Goal: Manage account settings

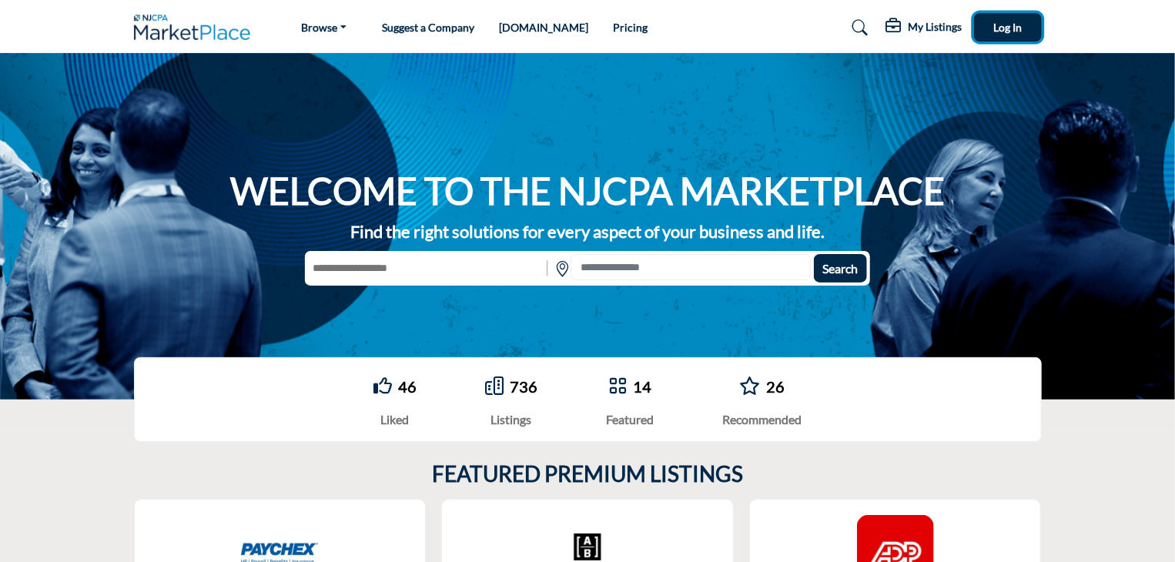
click at [1015, 25] on span "Log In" at bounding box center [1007, 27] width 28 height 13
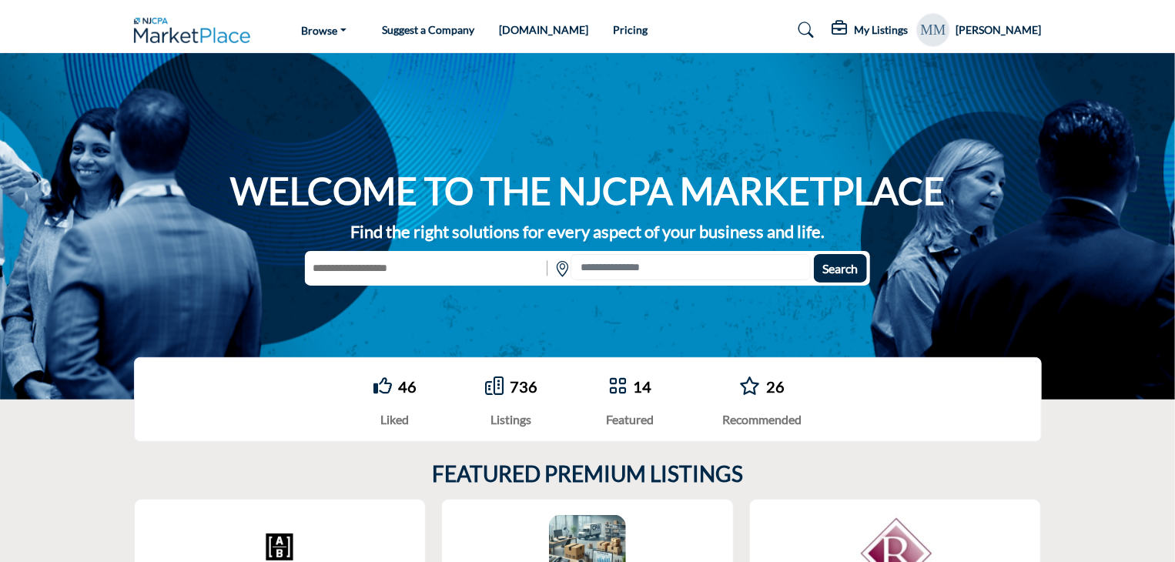
click at [979, 28] on h5 "[PERSON_NAME]" at bounding box center [998, 29] width 85 height 15
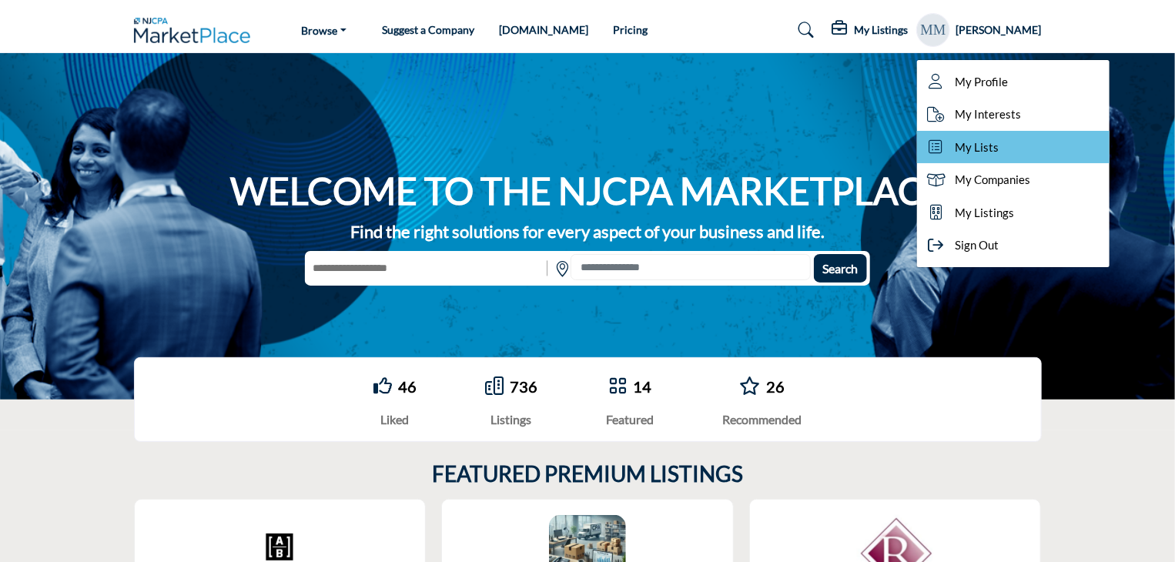
click at [955, 150] on span "My Lists" at bounding box center [977, 148] width 44 height 18
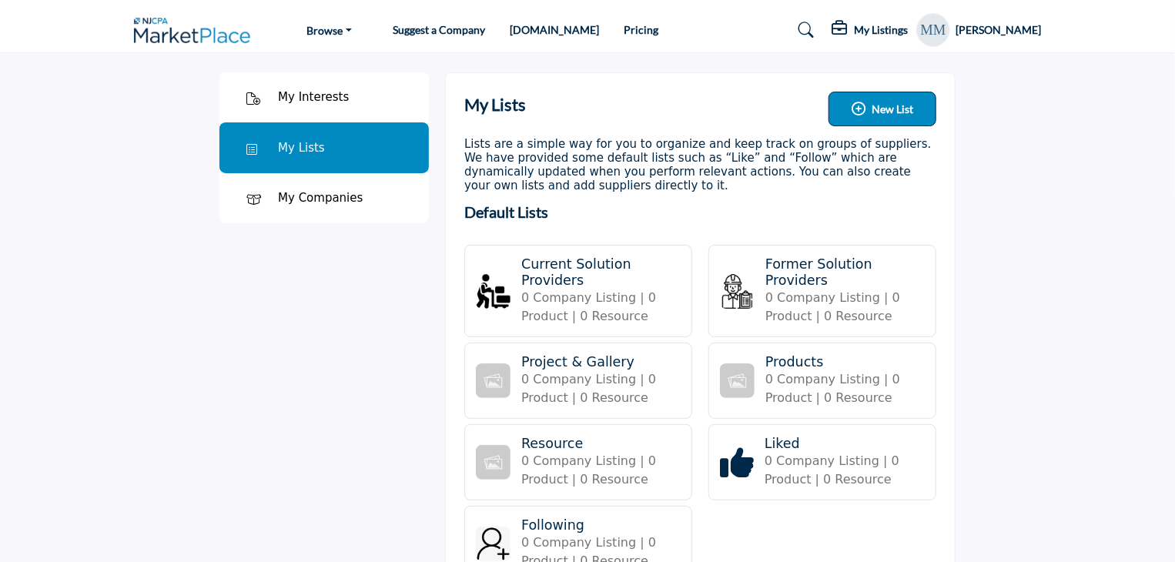
click at [320, 93] on div "My Interests" at bounding box center [313, 98] width 71 height 18
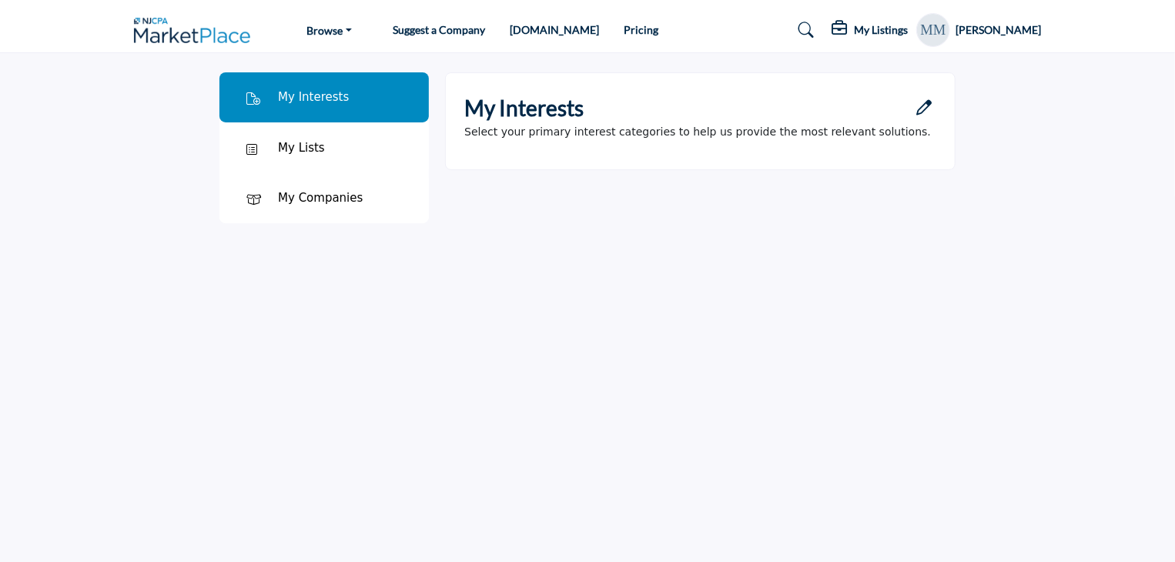
click at [1011, 28] on h5 "[PERSON_NAME]" at bounding box center [998, 29] width 85 height 15
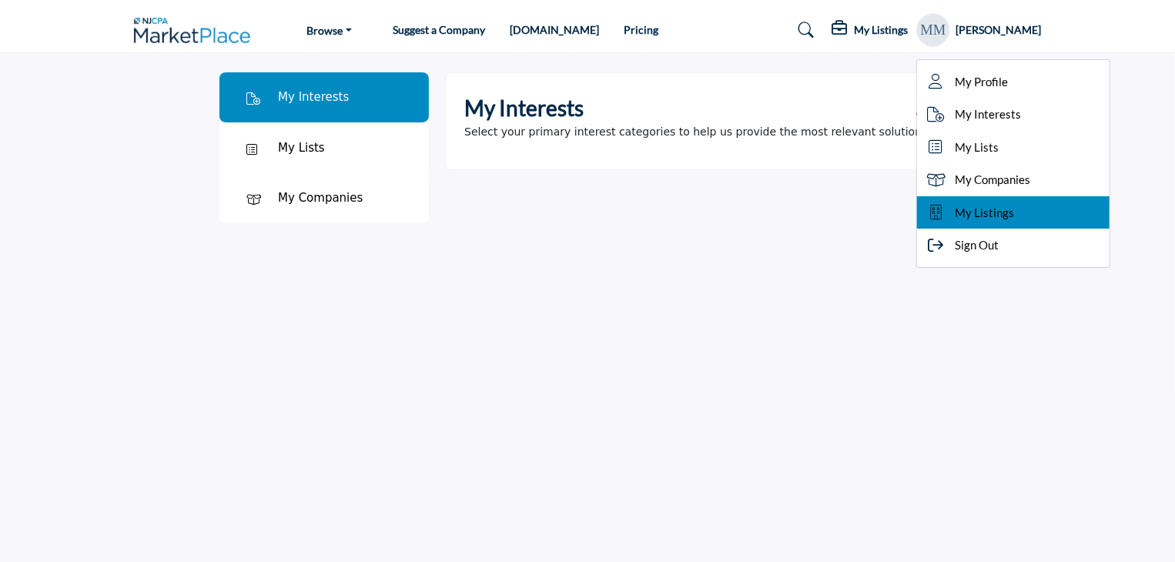
click at [965, 209] on span "My Listings" at bounding box center [984, 213] width 59 height 18
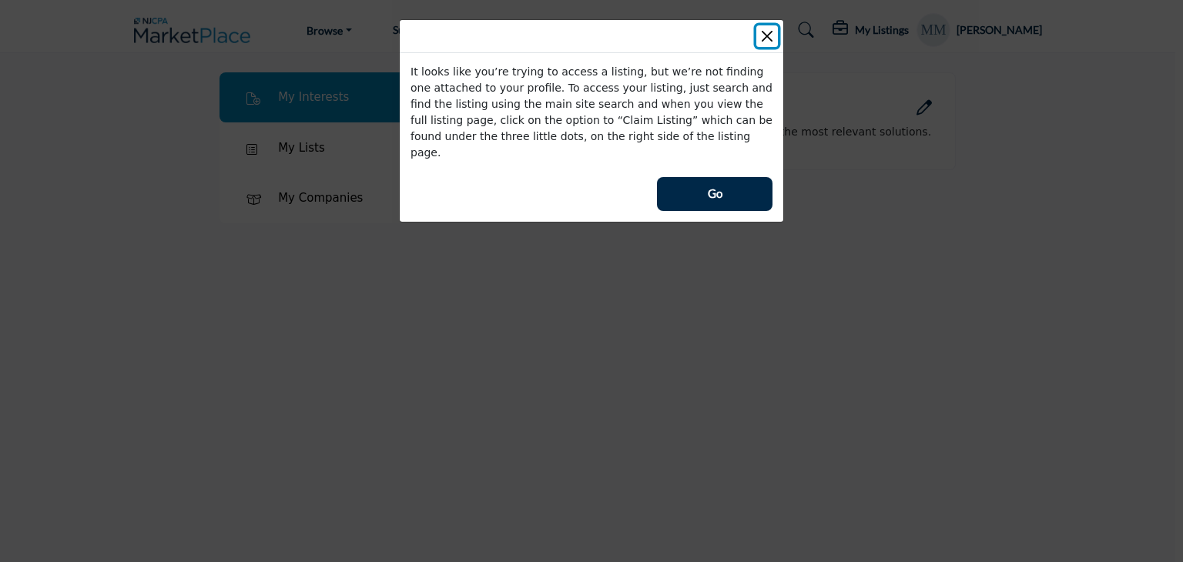
click at [767, 31] on button "Close" at bounding box center [767, 36] width 22 height 22
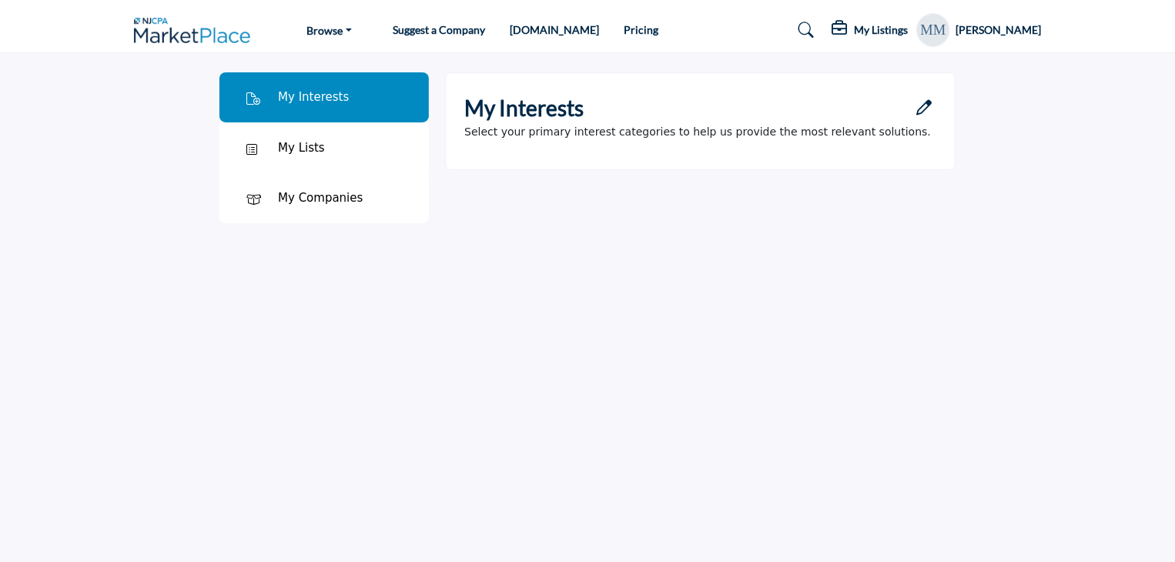
click at [864, 28] on h5 "My Listings" at bounding box center [882, 30] width 54 height 14
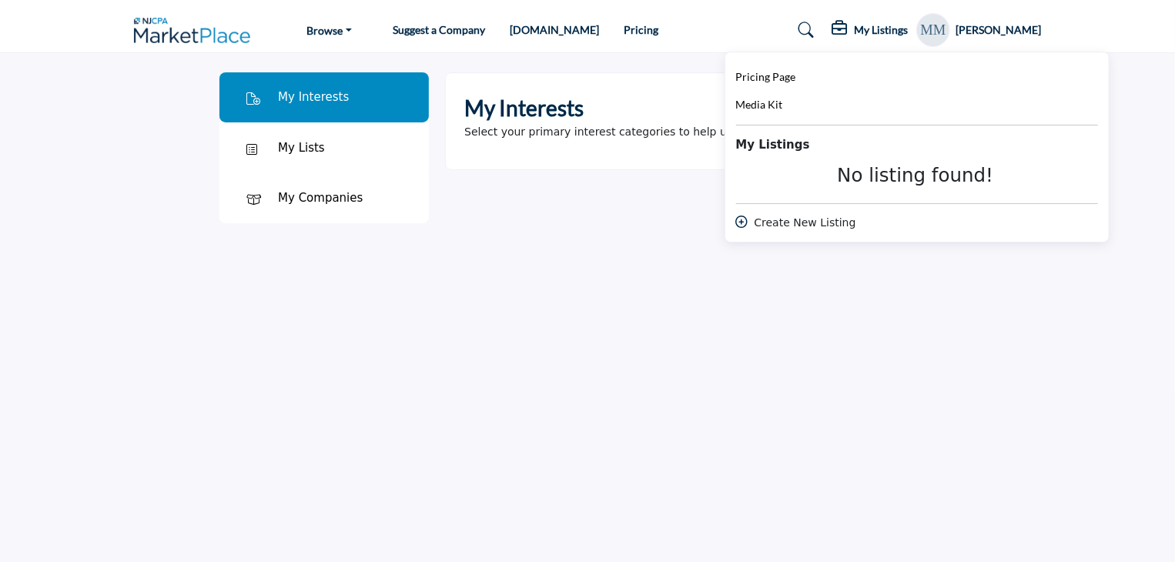
click at [1131, 158] on section "My Interests My Interests My Lists" at bounding box center [587, 334] width 1175 height 562
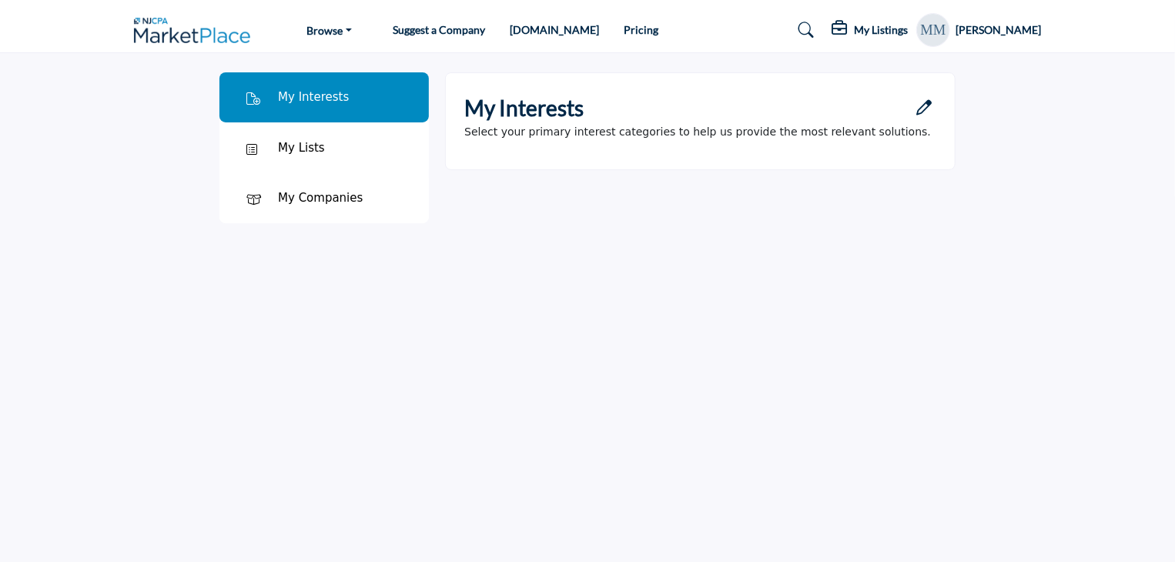
click at [483, 319] on div "My Interests My Interests My Lists" at bounding box center [588, 334] width 908 height 562
drag, startPoint x: 483, startPoint y: 319, endPoint x: 764, endPoint y: 309, distance: 281.9
click at [764, 309] on div "My Interests My Interests My Lists" at bounding box center [588, 334] width 908 height 562
click at [982, 32] on h5 "[PERSON_NAME]" at bounding box center [998, 29] width 85 height 15
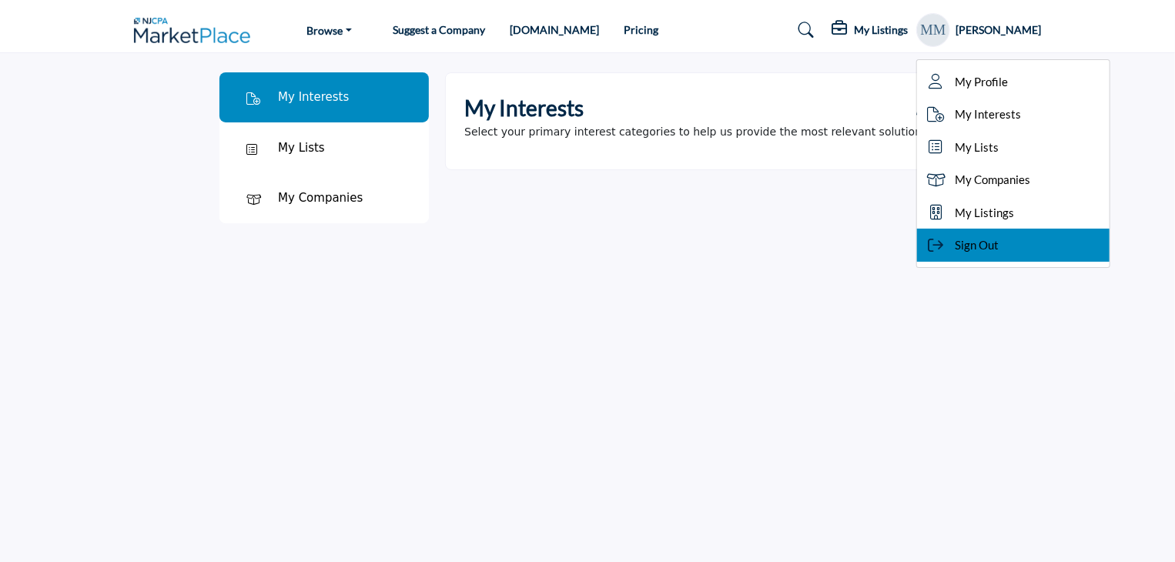
click at [955, 247] on span "Sign Out" at bounding box center [977, 245] width 44 height 18
